Goal: Information Seeking & Learning: Learn about a topic

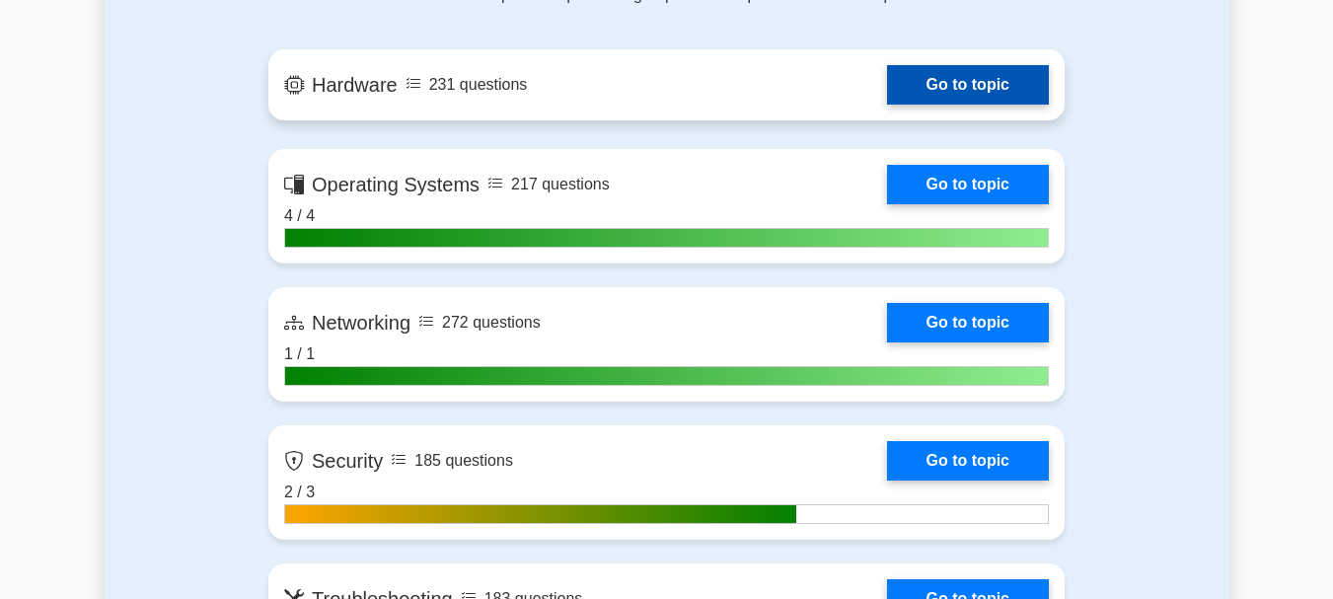
drag, startPoint x: 0, startPoint y: 0, endPoint x: 992, endPoint y: 85, distance: 995.4
click at [992, 85] on link "Go to topic" at bounding box center [968, 84] width 162 height 39
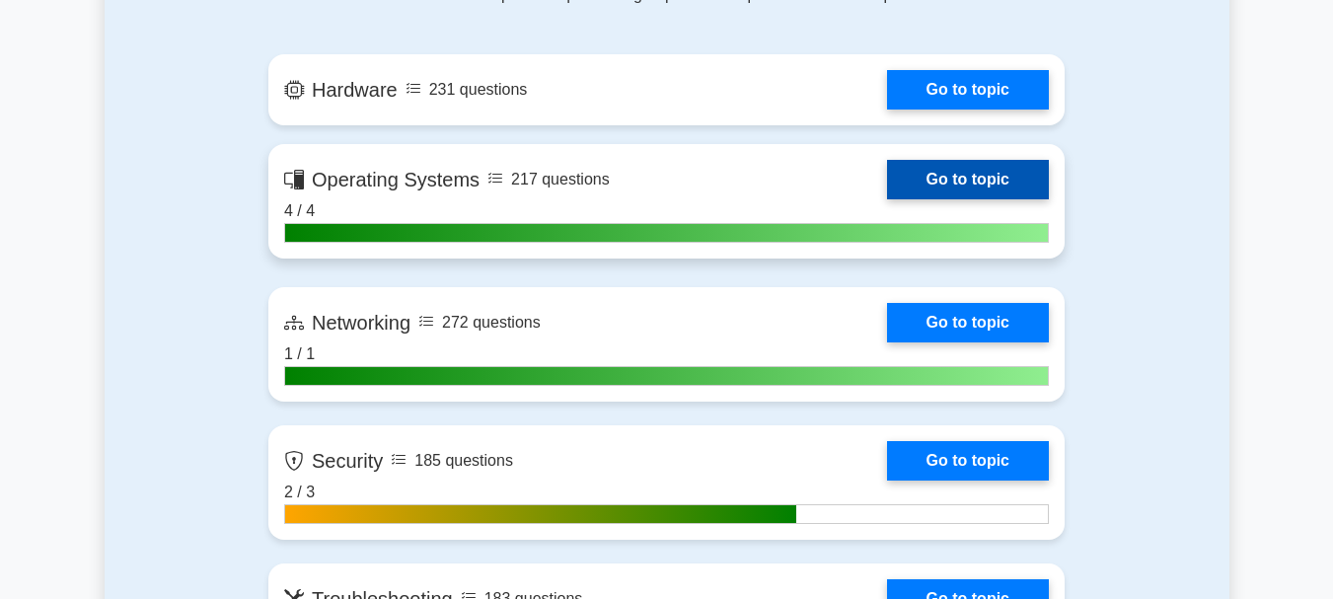
click at [987, 175] on link "Go to topic" at bounding box center [968, 179] width 162 height 39
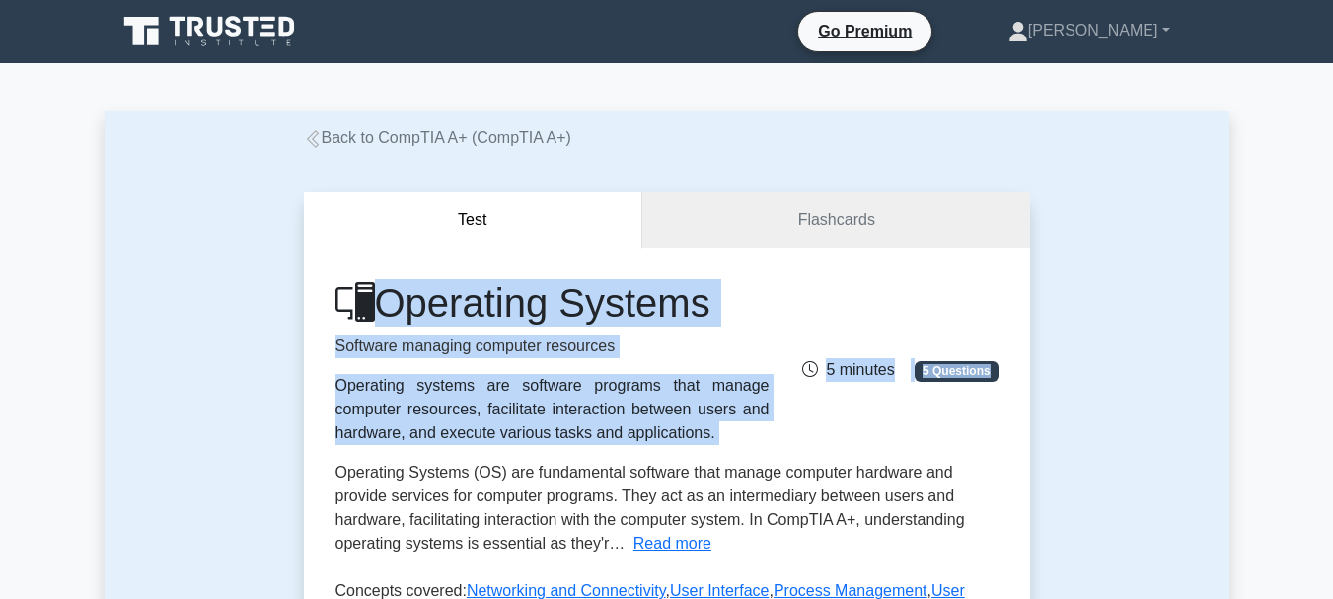
drag, startPoint x: 985, startPoint y: 177, endPoint x: 1000, endPoint y: 310, distance: 134.0
click at [1000, 310] on div "Test Flashcards Operating Systems Software managing computer resources Operatin…" at bounding box center [667, 520] width 750 height 740
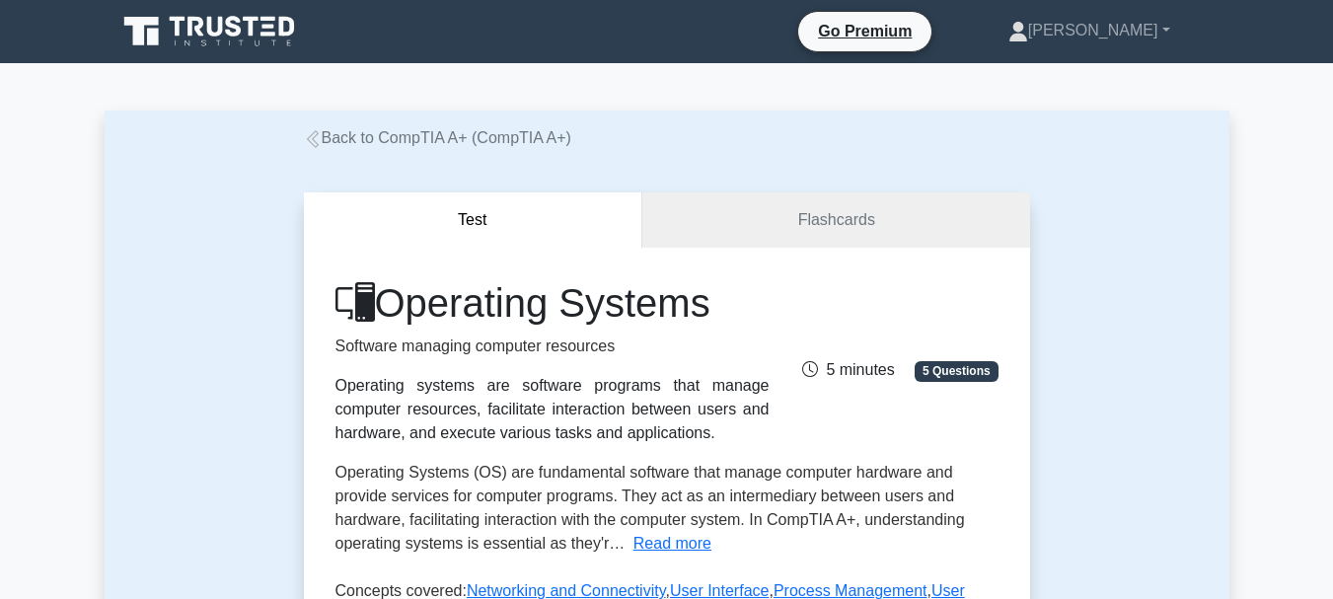
click at [1000, 310] on div "Operating Systems Software managing computer resources Operating systems are so…" at bounding box center [667, 362] width 687 height 166
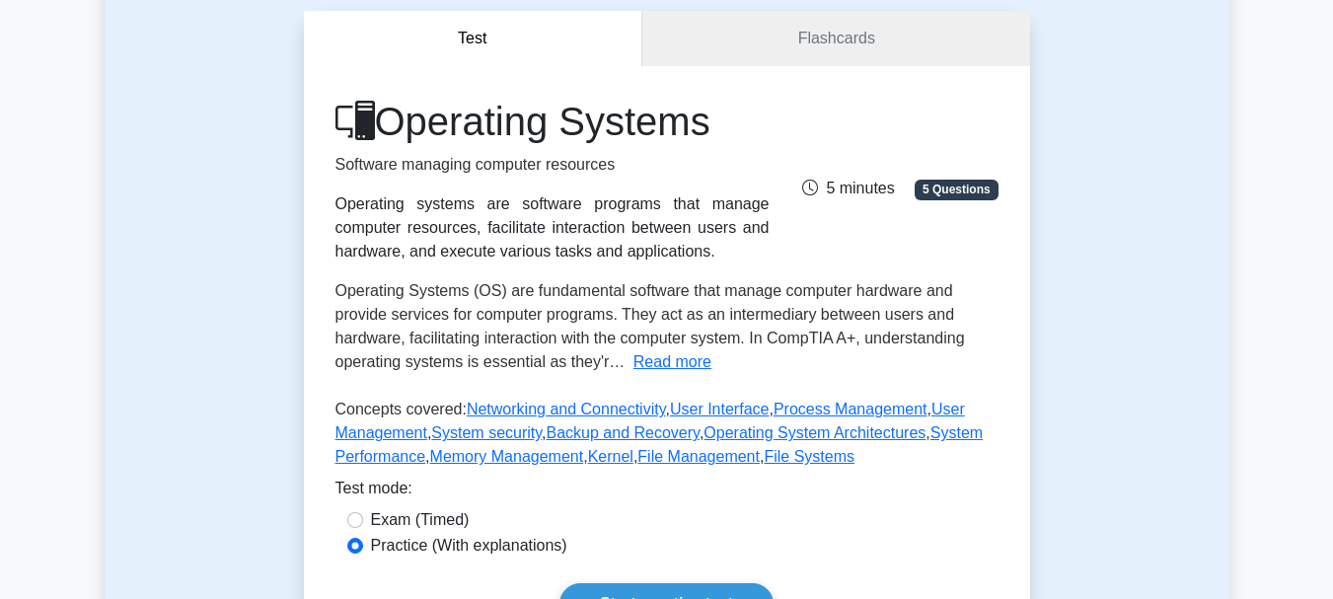
scroll to position [237, 0]
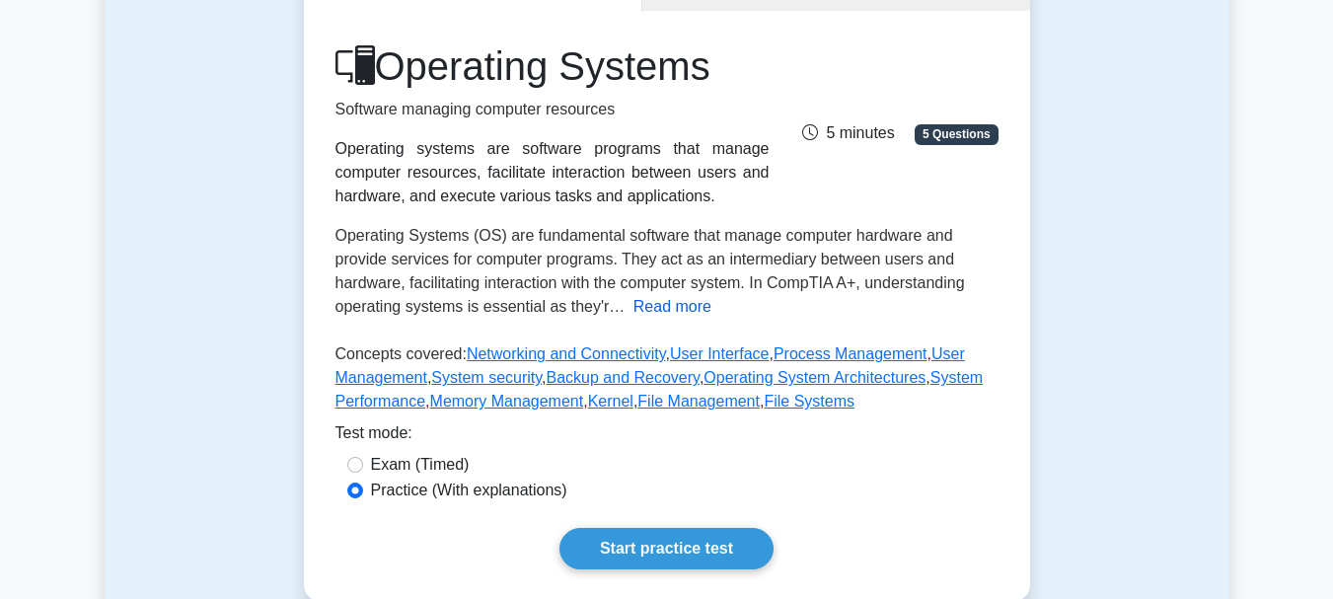
click at [659, 304] on button "Read more" at bounding box center [673, 307] width 78 height 24
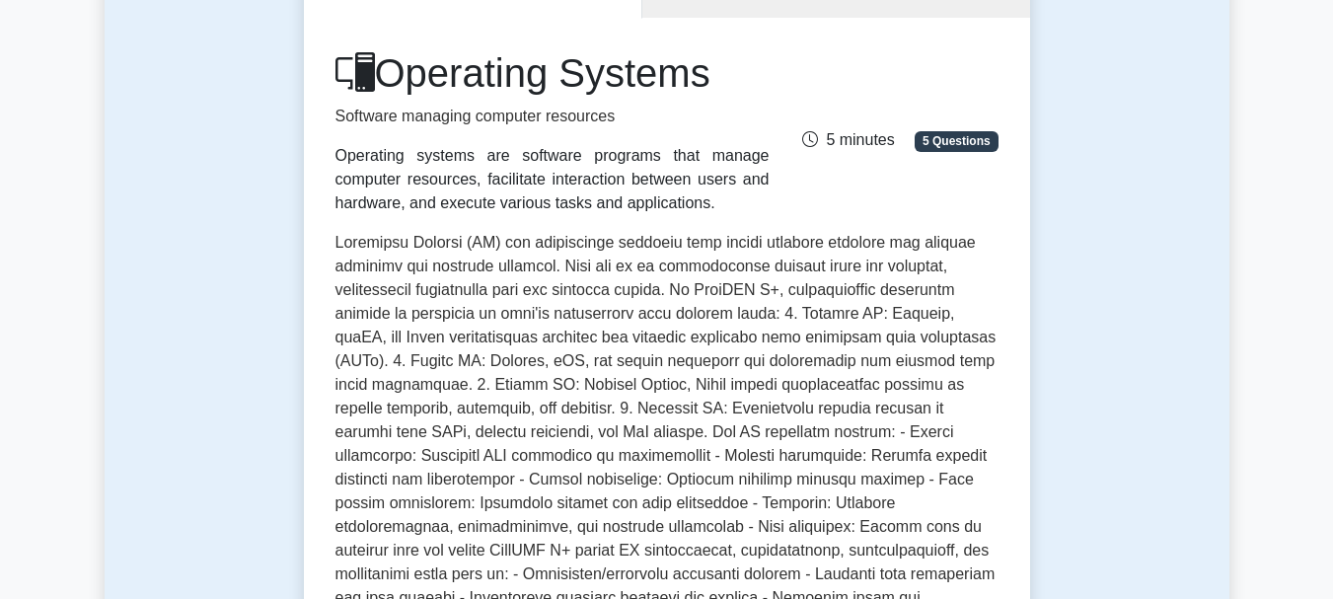
scroll to position [190, 0]
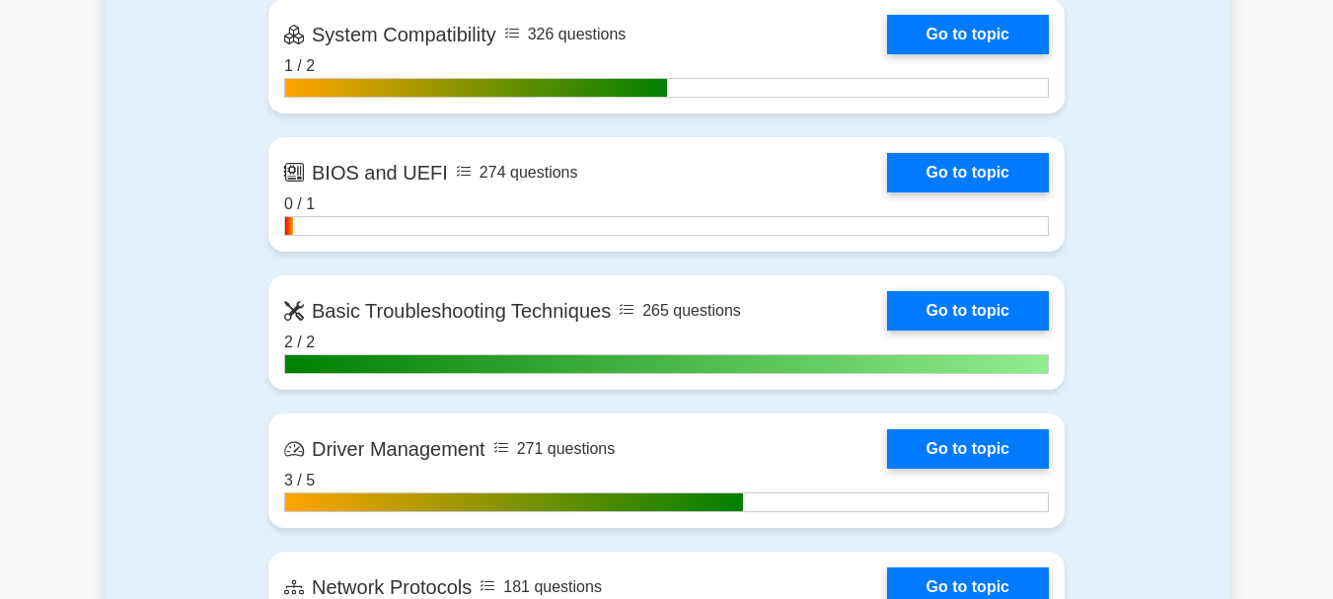
scroll to position [3599, 0]
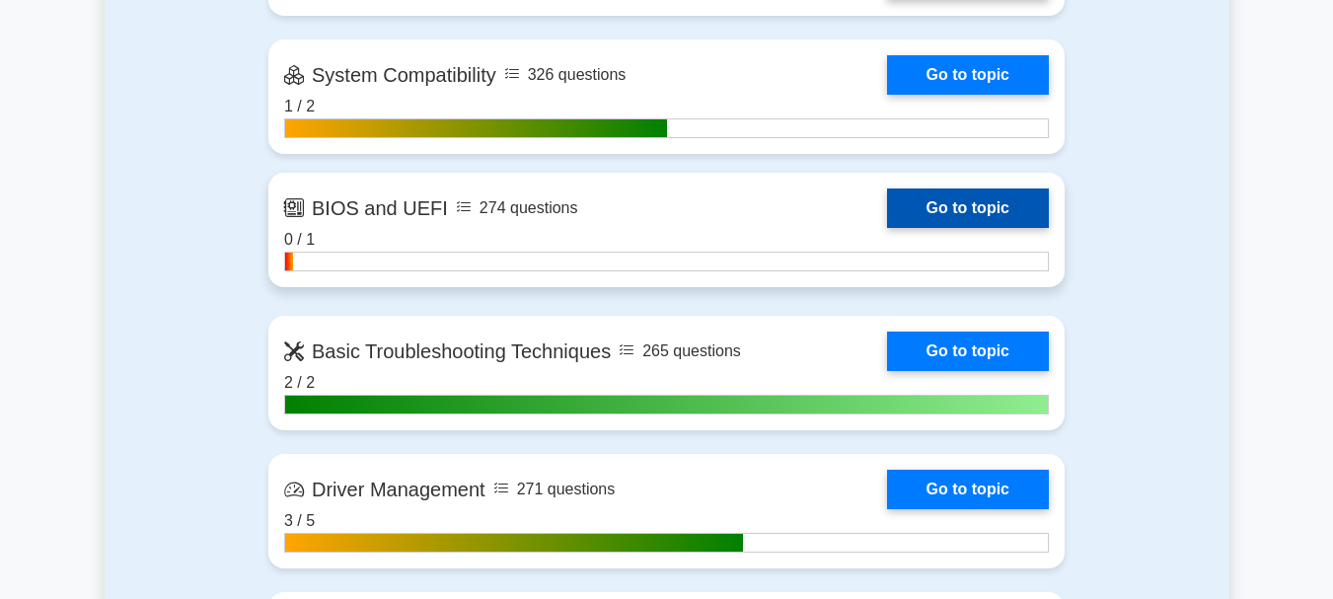
click at [887, 211] on link "Go to topic" at bounding box center [968, 207] width 162 height 39
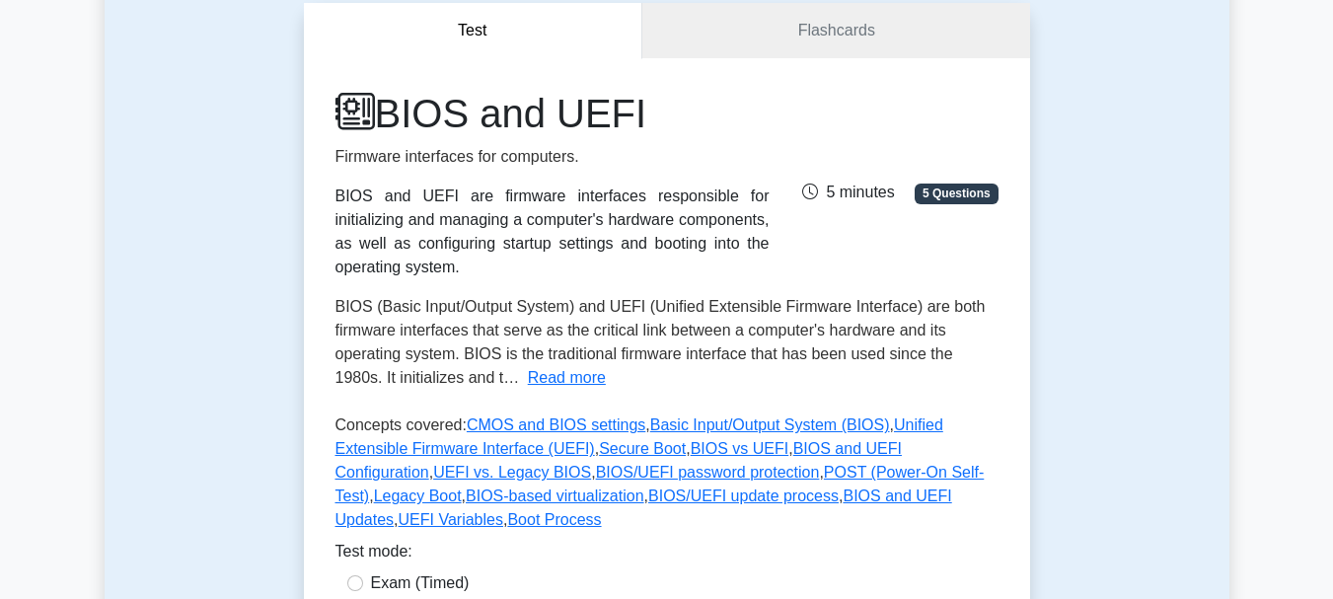
scroll to position [178, 0]
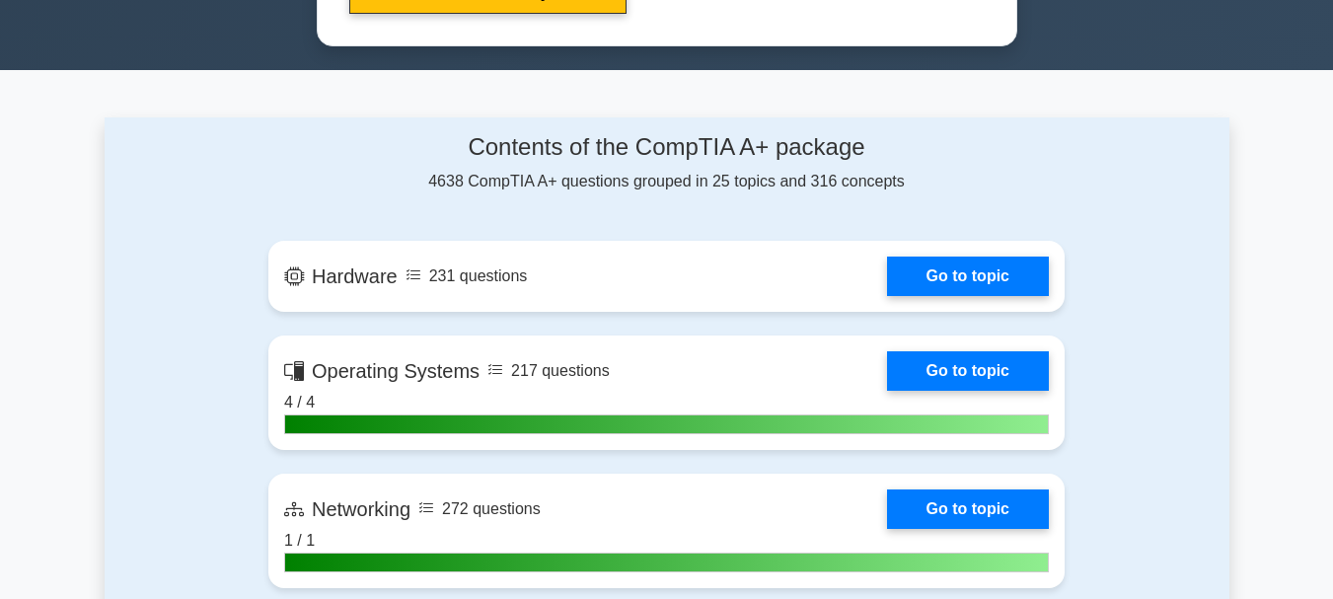
scroll to position [1159, 0]
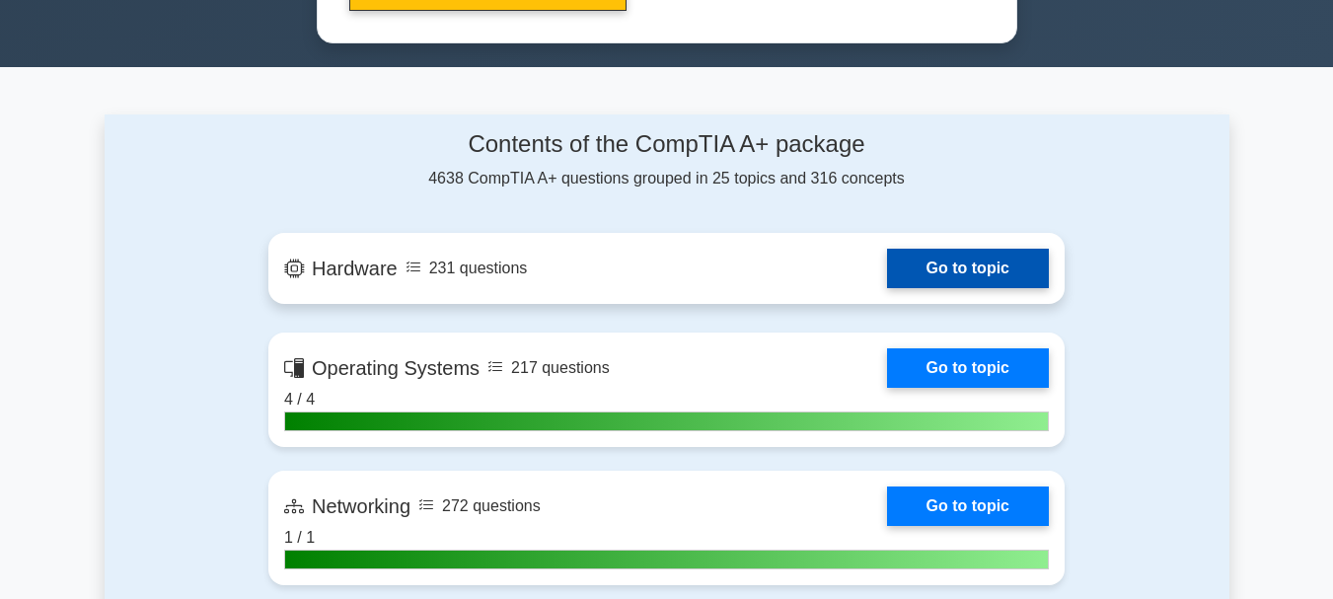
click at [887, 272] on link "Go to topic" at bounding box center [968, 268] width 162 height 39
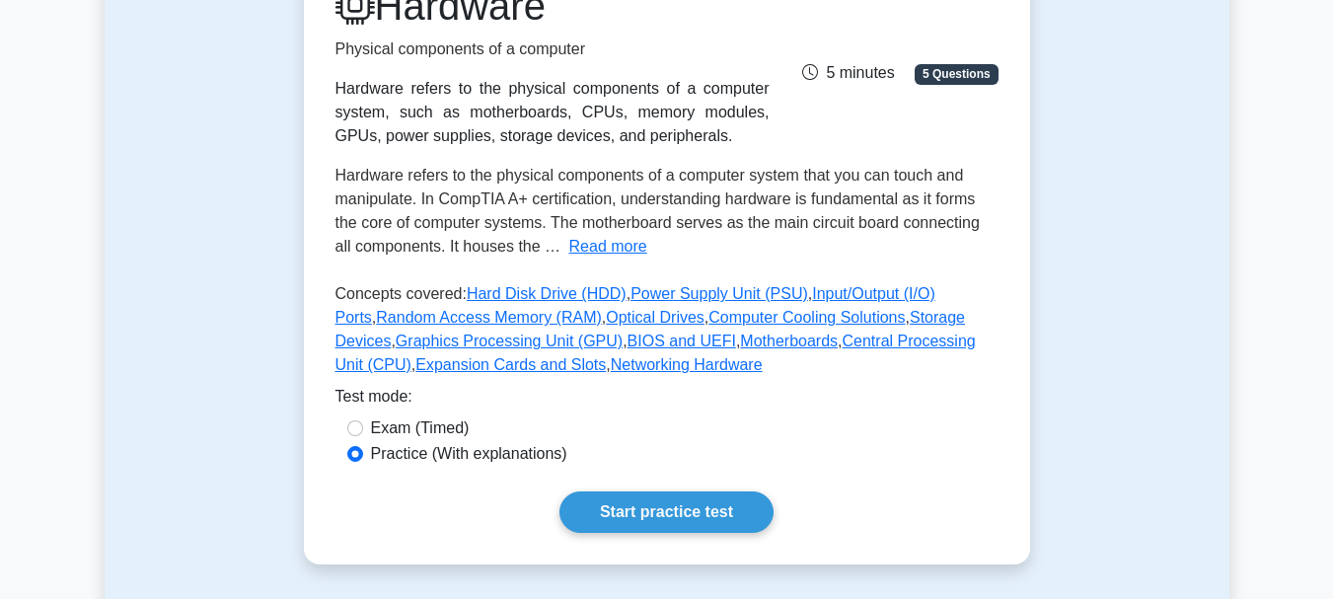
scroll to position [303, 0]
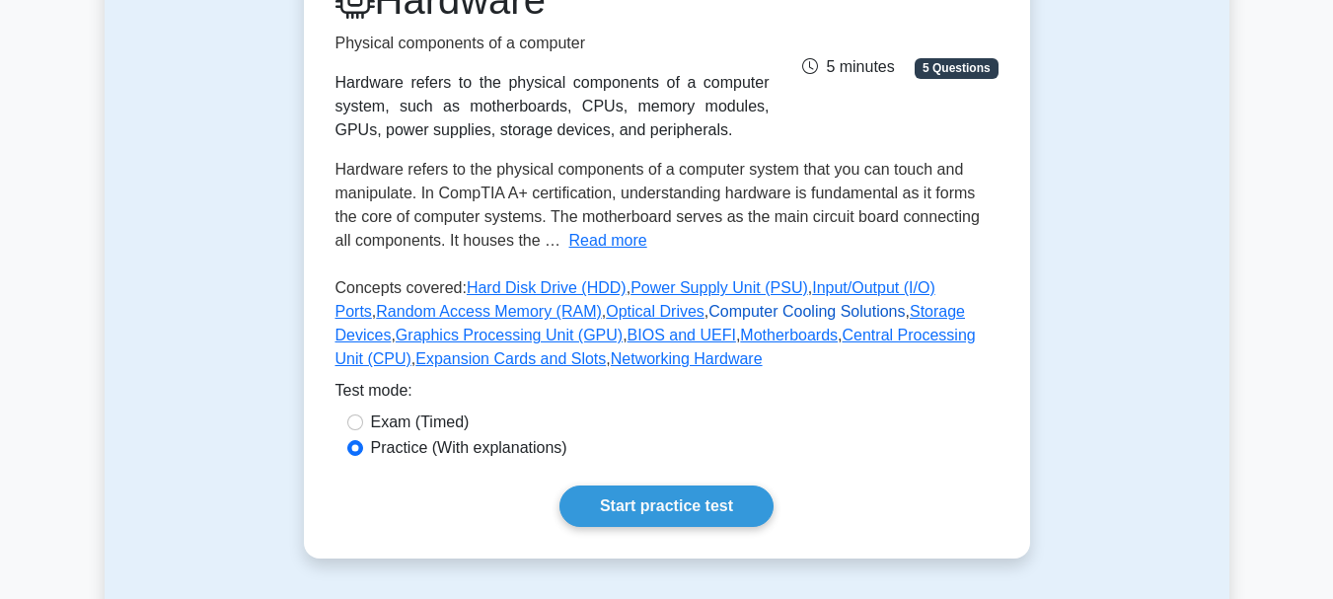
click at [709, 304] on link "Computer Cooling Solutions" at bounding box center [807, 311] width 196 height 17
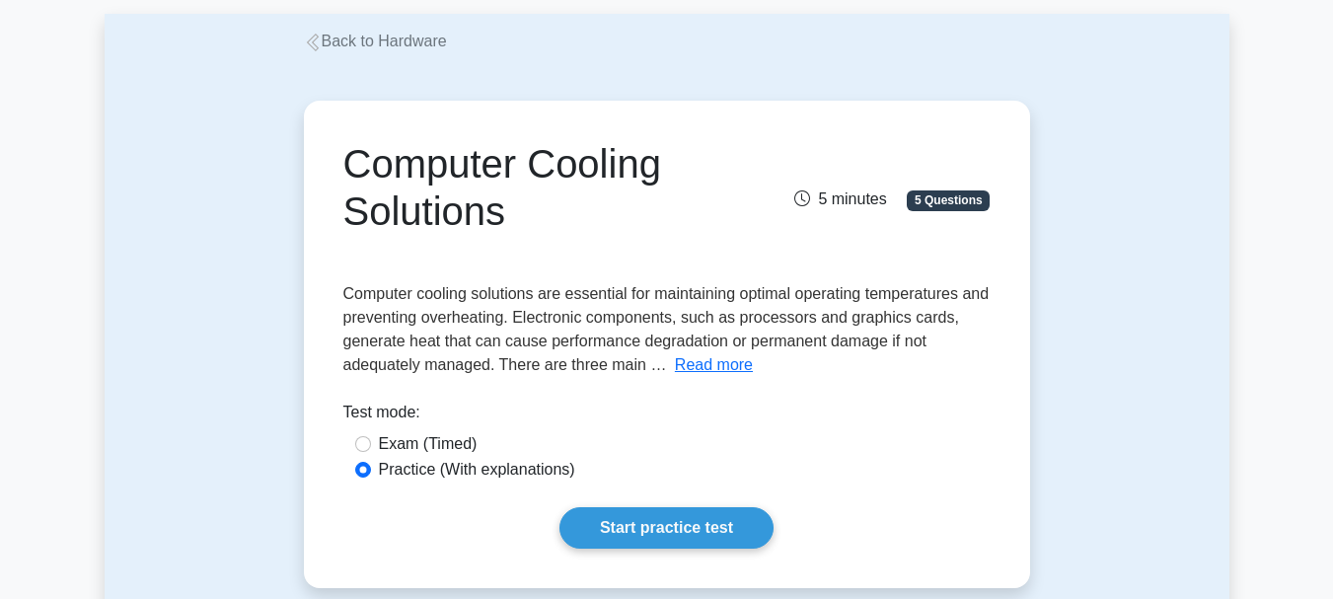
scroll to position [99, 0]
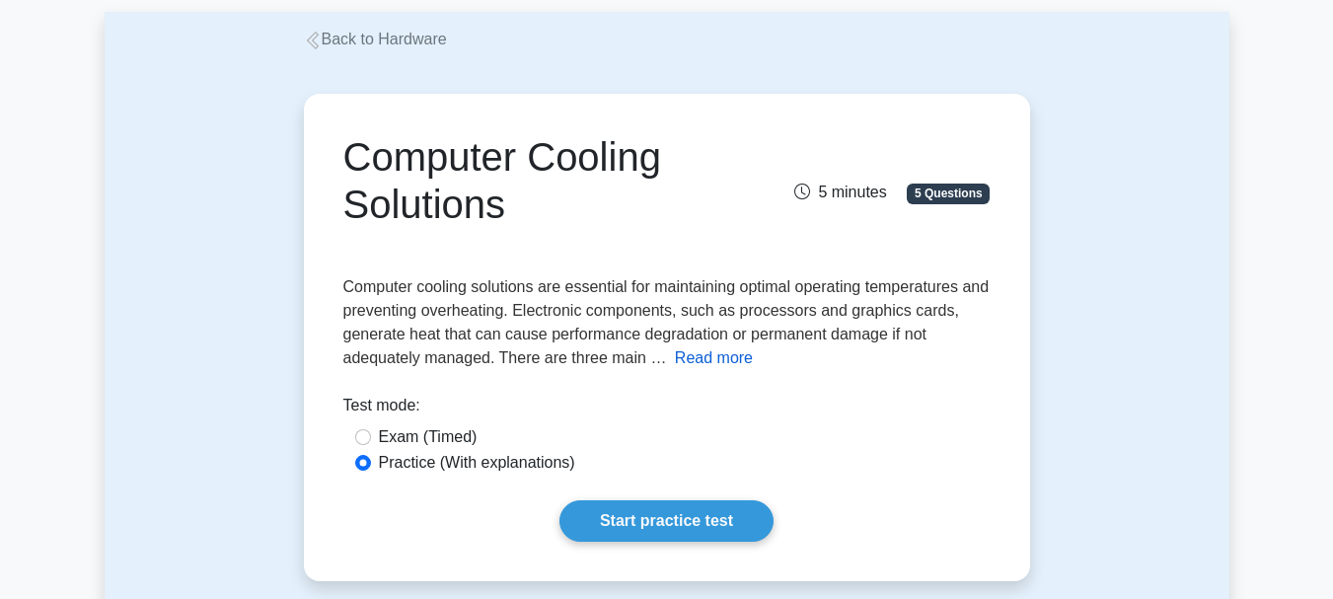
click at [694, 358] on button "Read more" at bounding box center [714, 358] width 78 height 24
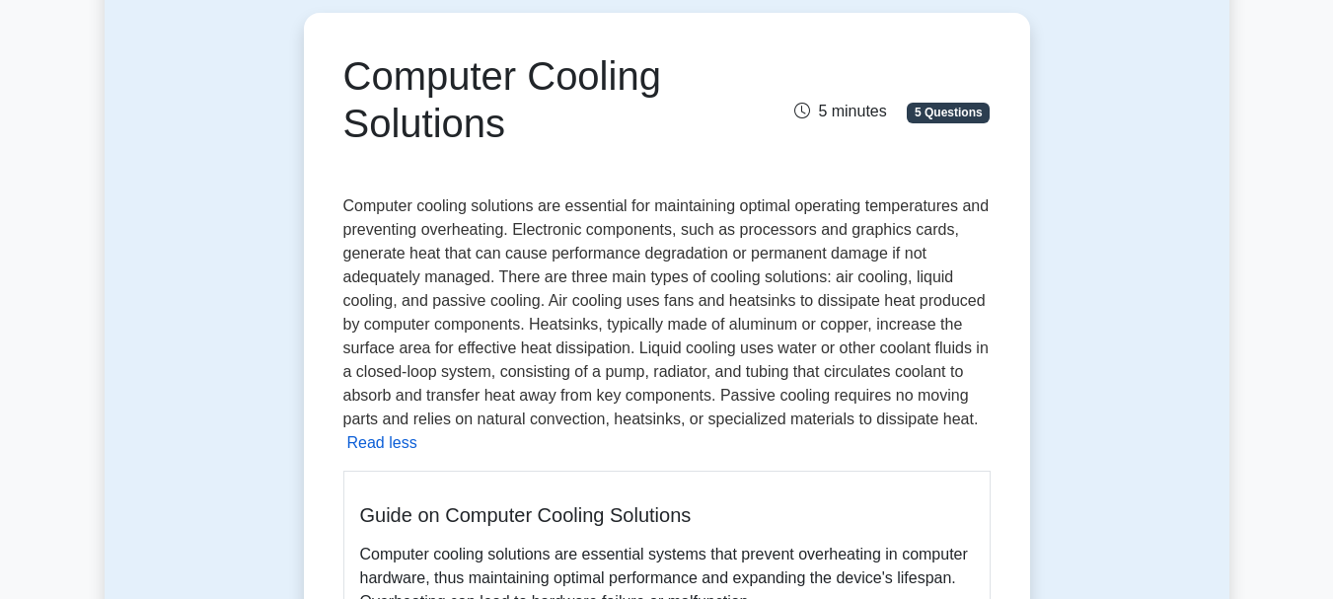
scroll to position [151, 0]
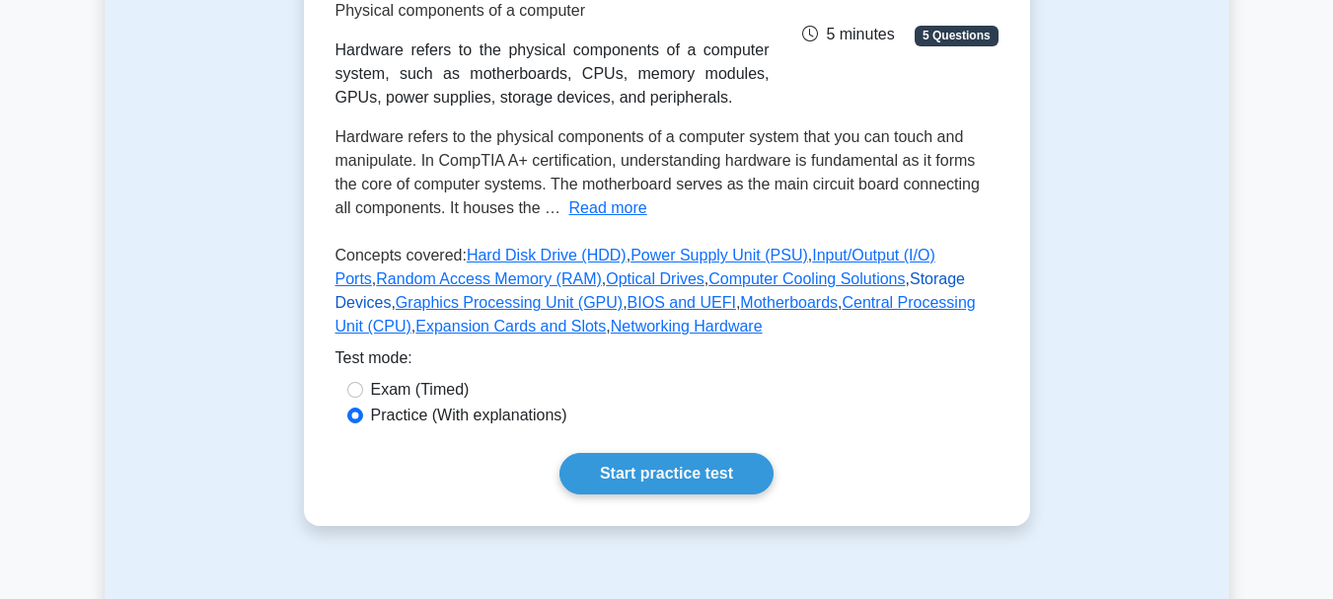
click at [880, 270] on link "Storage Devices" at bounding box center [651, 290] width 631 height 40
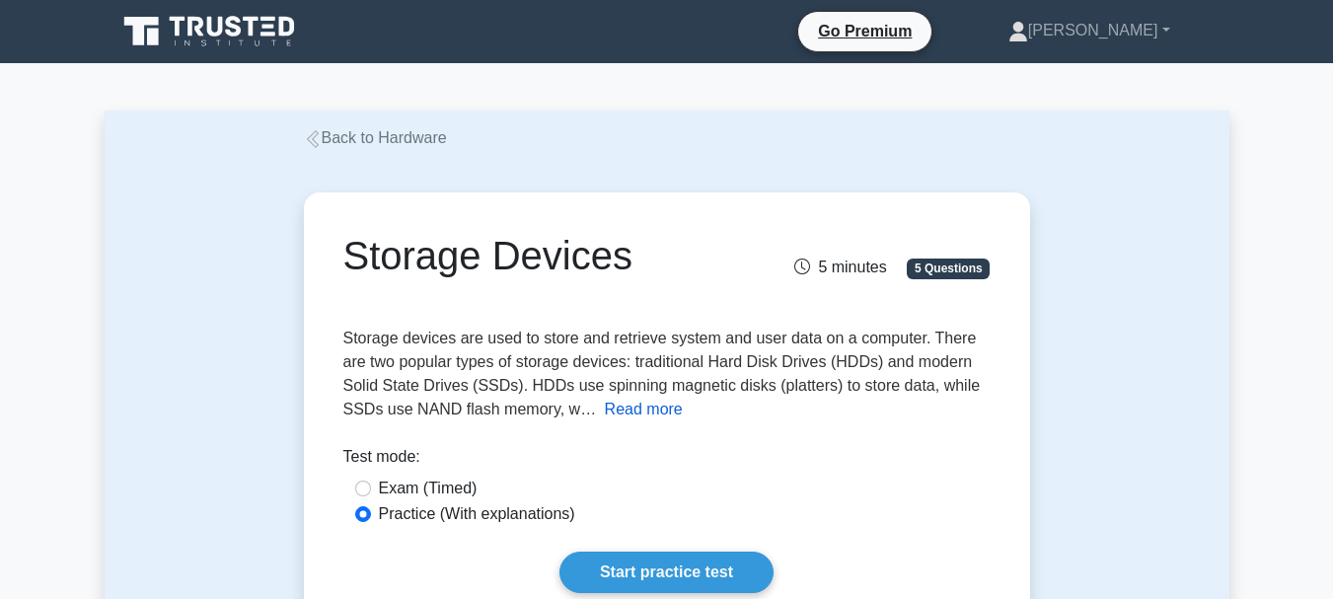
click at [639, 418] on button "Read more" at bounding box center [644, 410] width 78 height 24
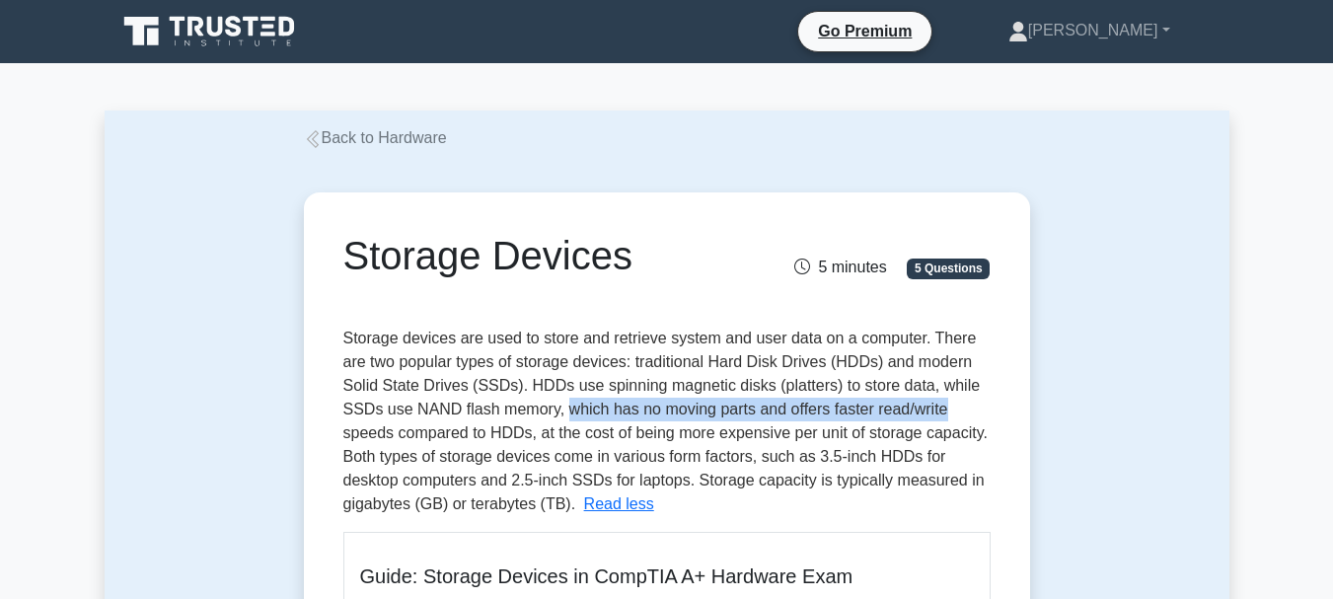
drag, startPoint x: 562, startPoint y: 408, endPoint x: 946, endPoint y: 416, distance: 385.0
copy span "which has no moving parts and offers faster read/write"
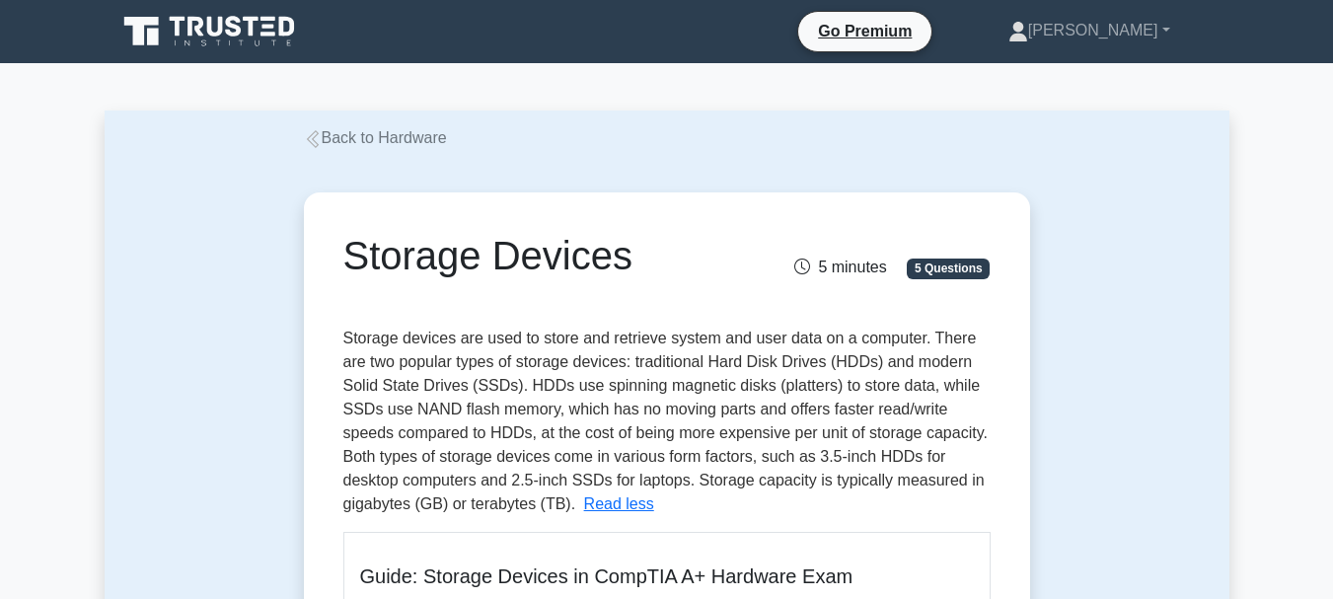
click at [688, 429] on span "Storage devices are used to store and retrieve system and user data on a comput…" at bounding box center [665, 421] width 644 height 183
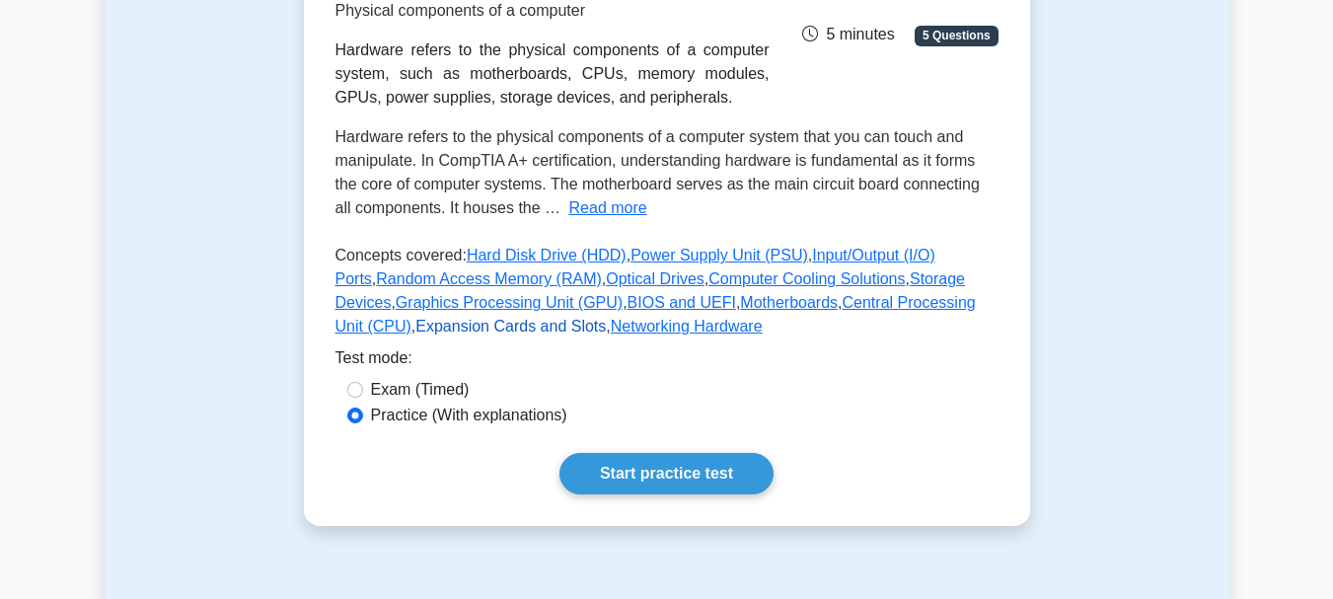
click at [469, 324] on link "Expansion Cards and Slots" at bounding box center [510, 326] width 190 height 17
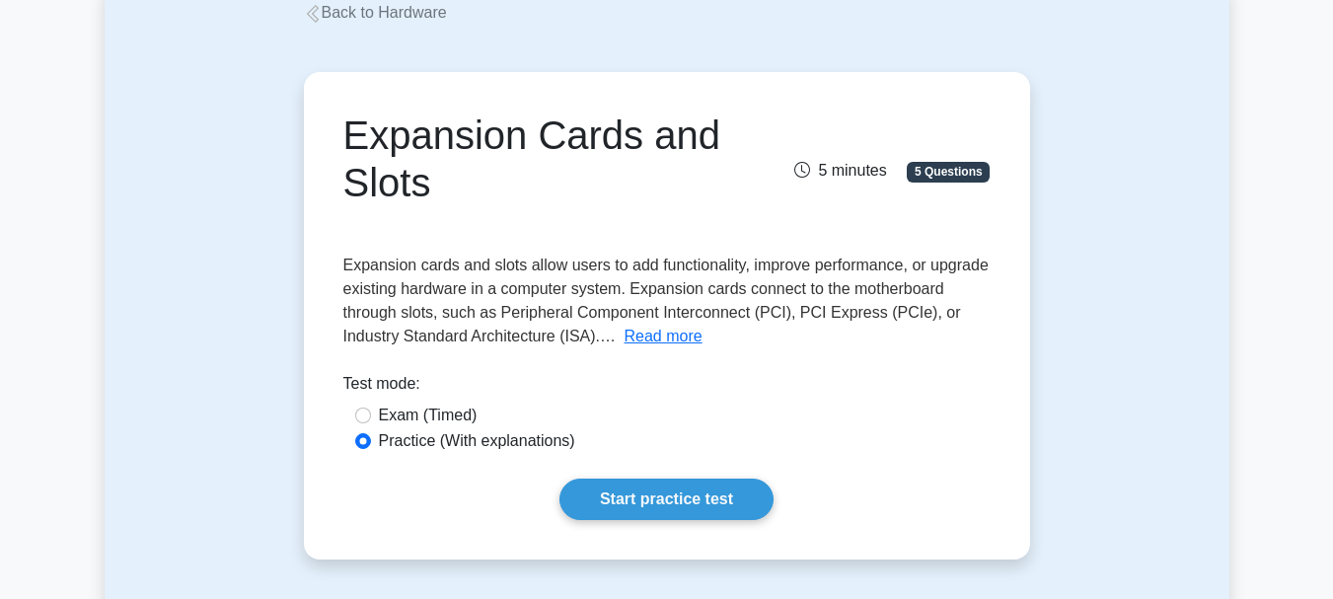
scroll to position [171, 0]
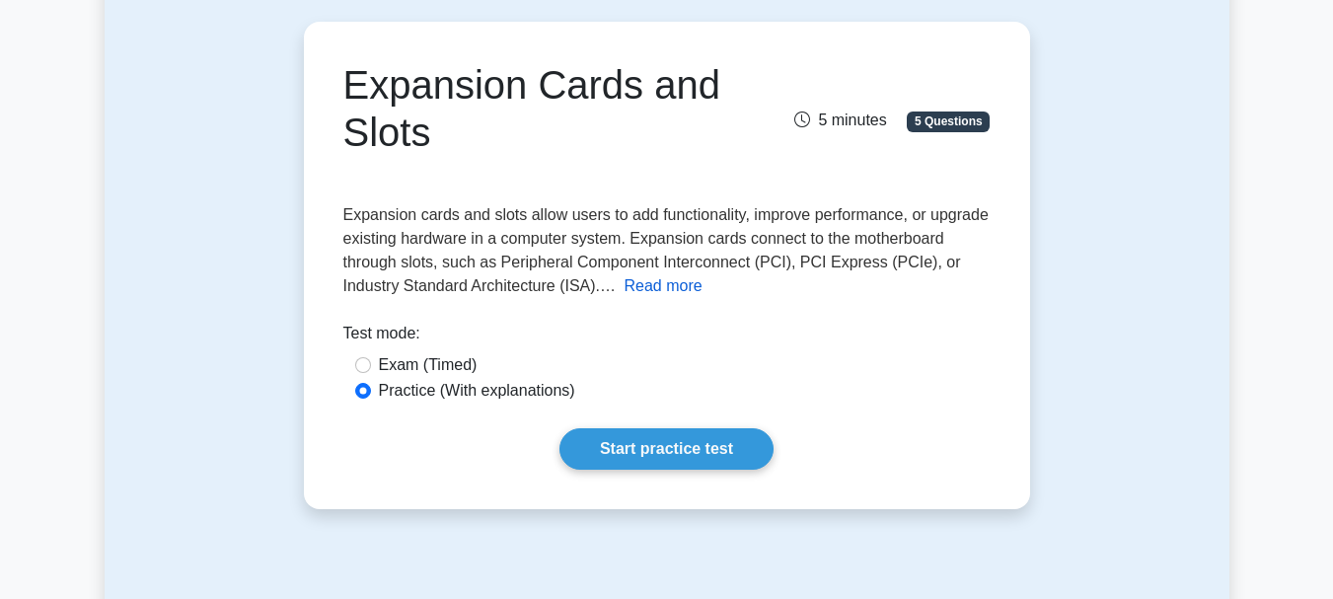
click at [646, 291] on button "Read more" at bounding box center [664, 286] width 78 height 24
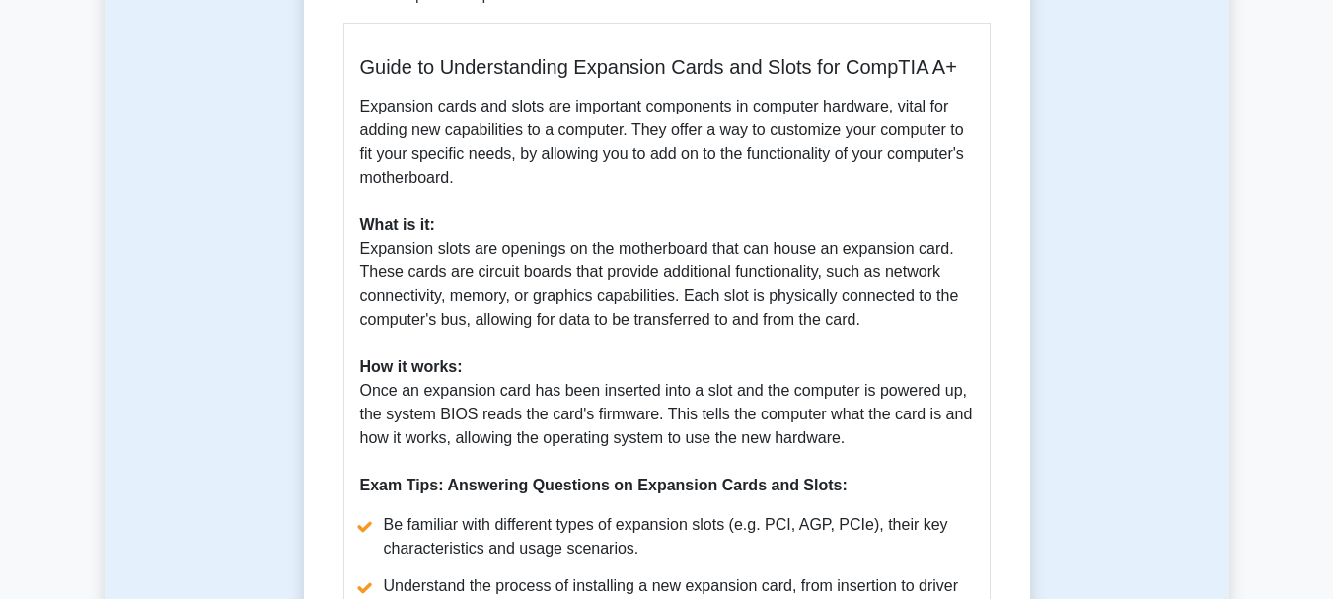
scroll to position [585, 0]
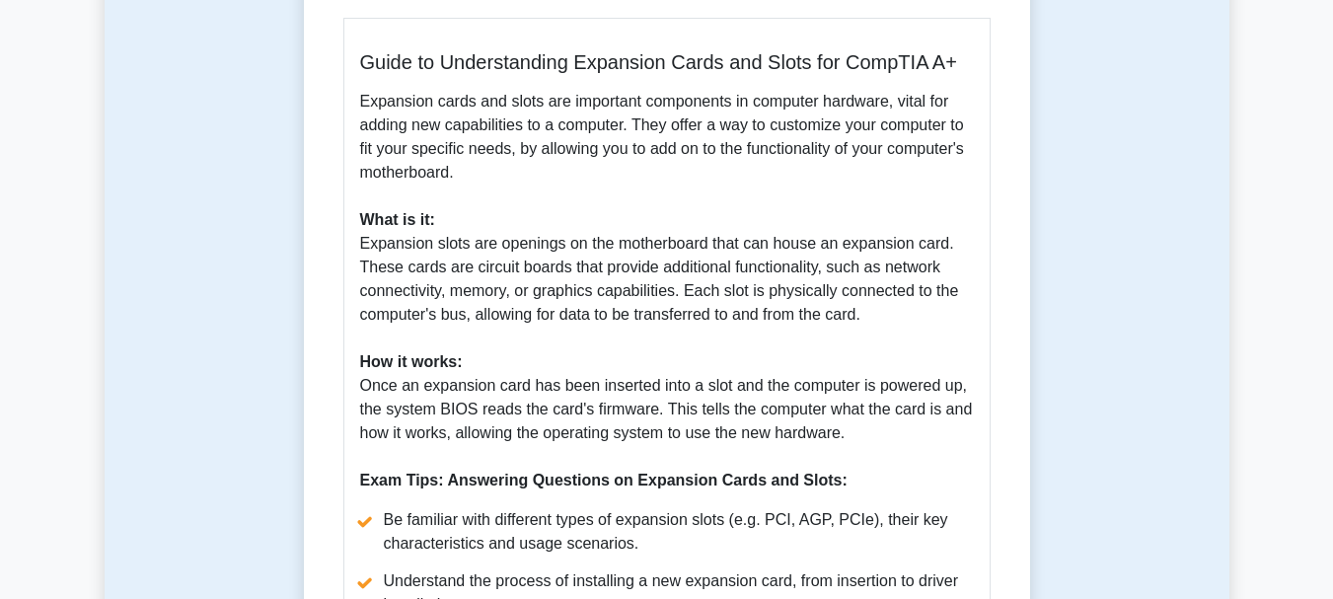
click at [637, 409] on p "Expansion cards and slots are important components in computer hardware, vital …" at bounding box center [667, 291] width 614 height 403
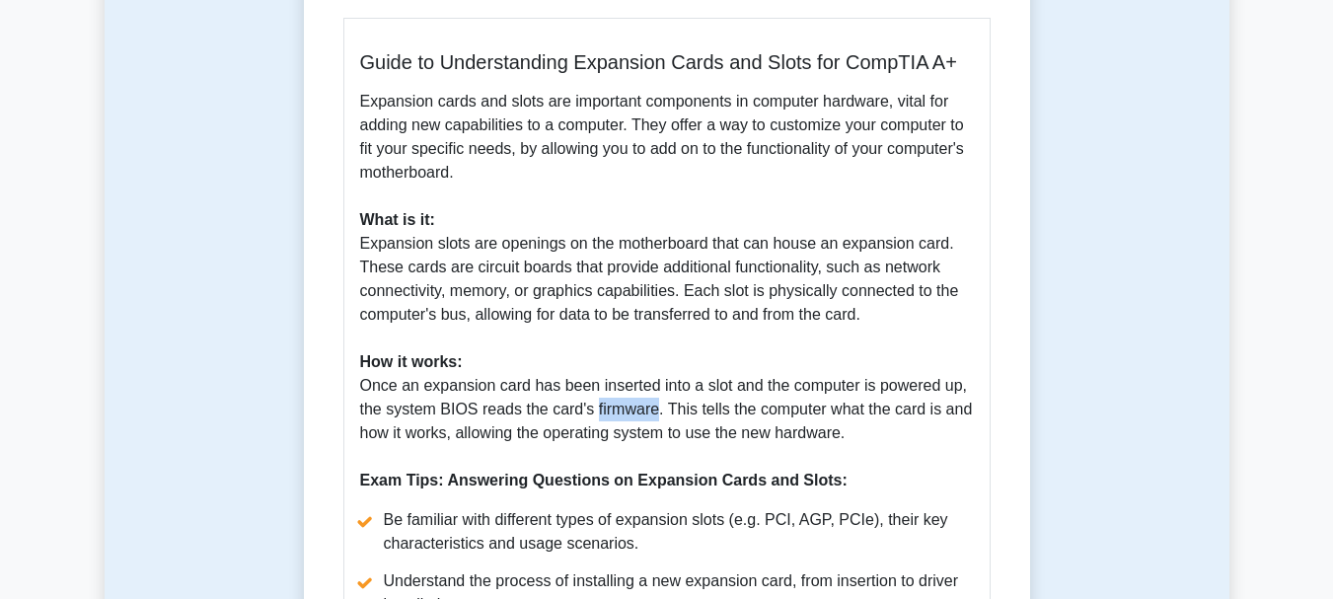
copy p "firmware"
click at [744, 351] on p "Expansion cards and slots are important components in computer hardware, vital …" at bounding box center [667, 291] width 614 height 403
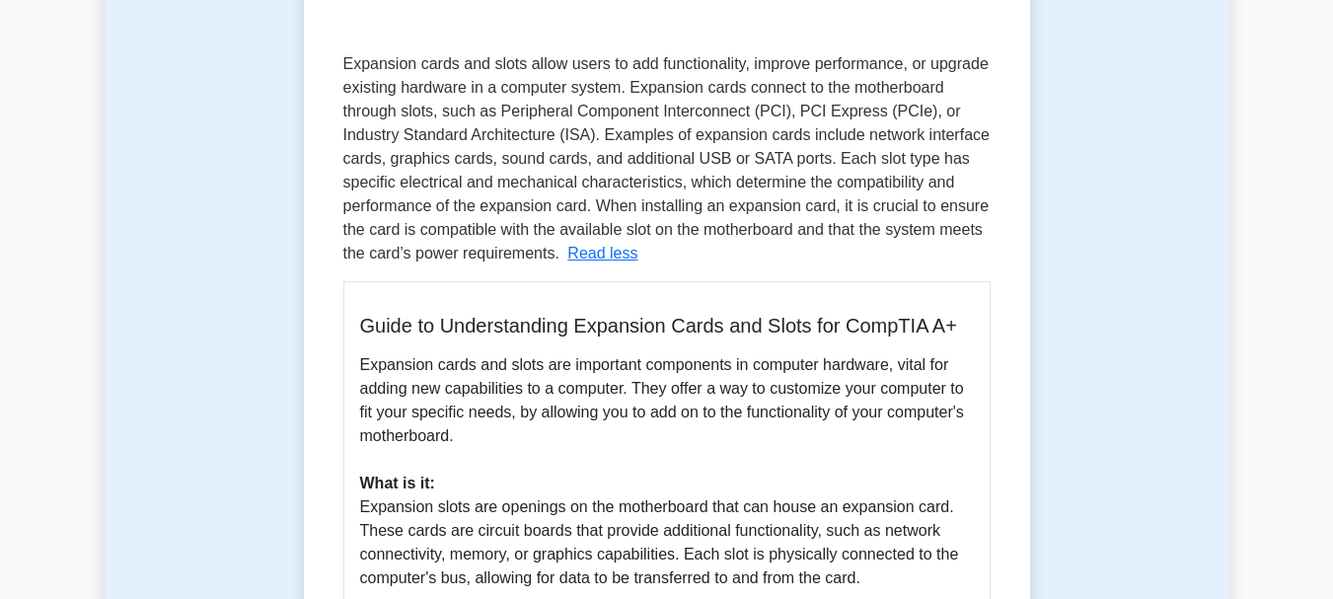
scroll to position [230, 0]
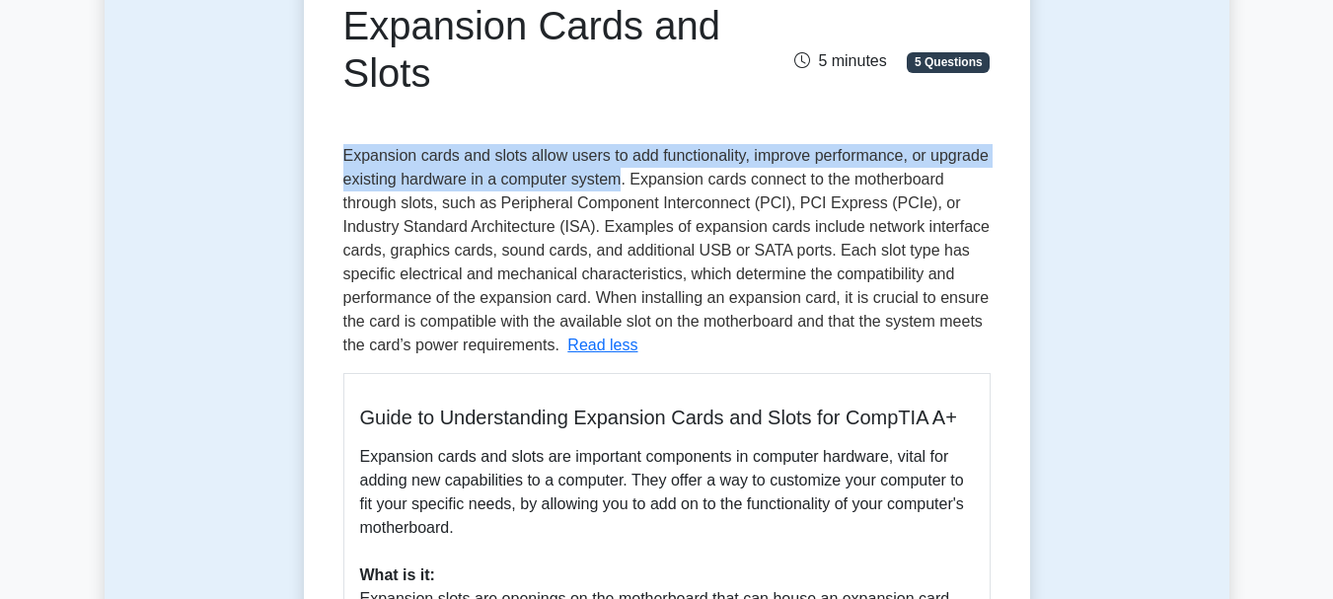
drag, startPoint x: 343, startPoint y: 155, endPoint x: 617, endPoint y: 188, distance: 275.3
click at [617, 188] on span "Expansion cards and slots allow users to add functionality, improve performance…" at bounding box center [666, 250] width 646 height 206
copy span "Expansion cards and slots allow users to add functionality, improve performance…"
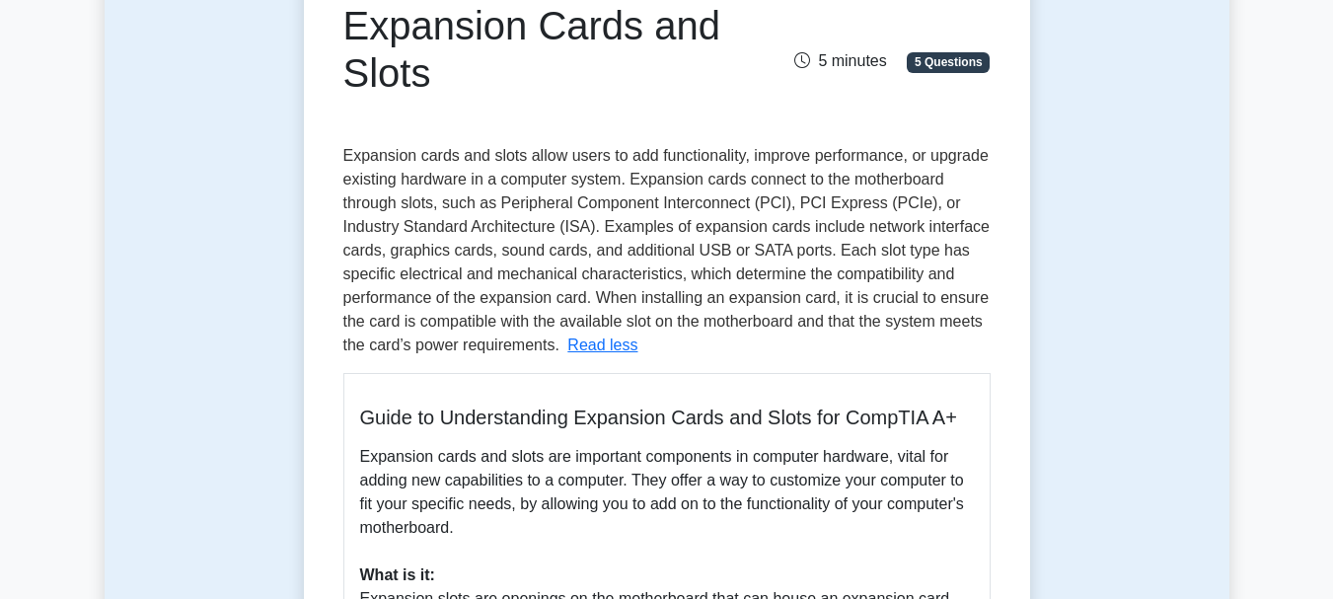
click at [675, 276] on span "Expansion cards and slots allow users to add functionality, improve performance…" at bounding box center [666, 250] width 646 height 206
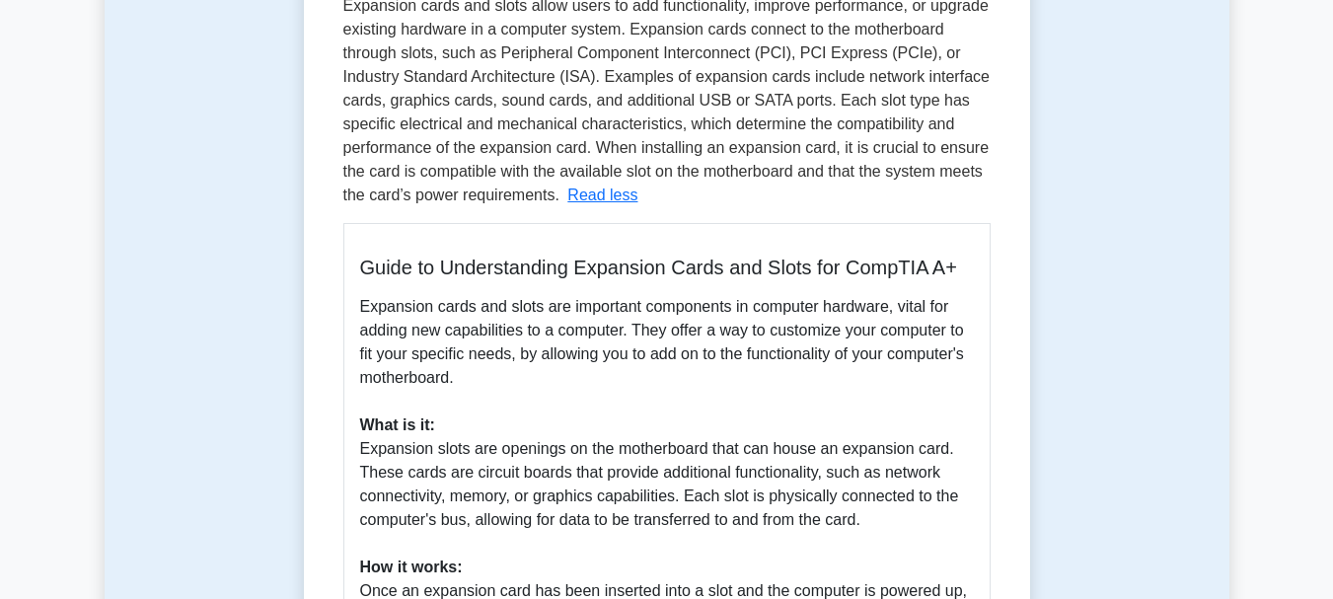
scroll to position [131, 0]
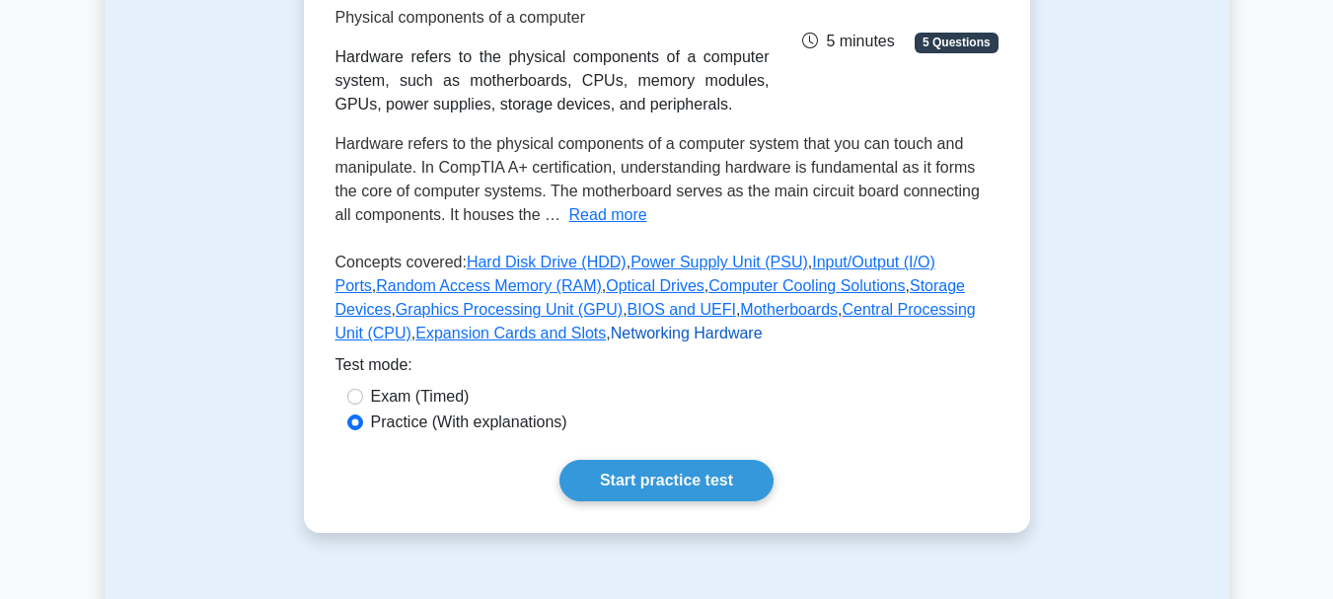
click at [620, 340] on link "Networking Hardware" at bounding box center [687, 333] width 152 height 17
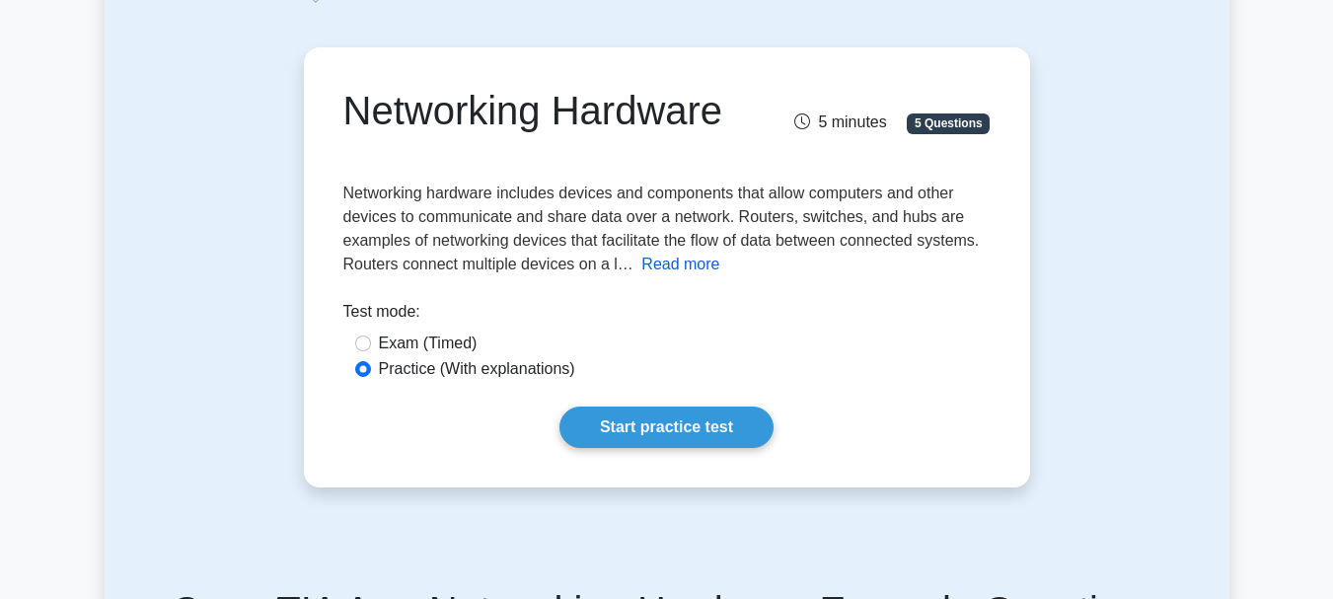
click at [679, 272] on button "Read more" at bounding box center [680, 265] width 78 height 24
